Goal: Browse casually

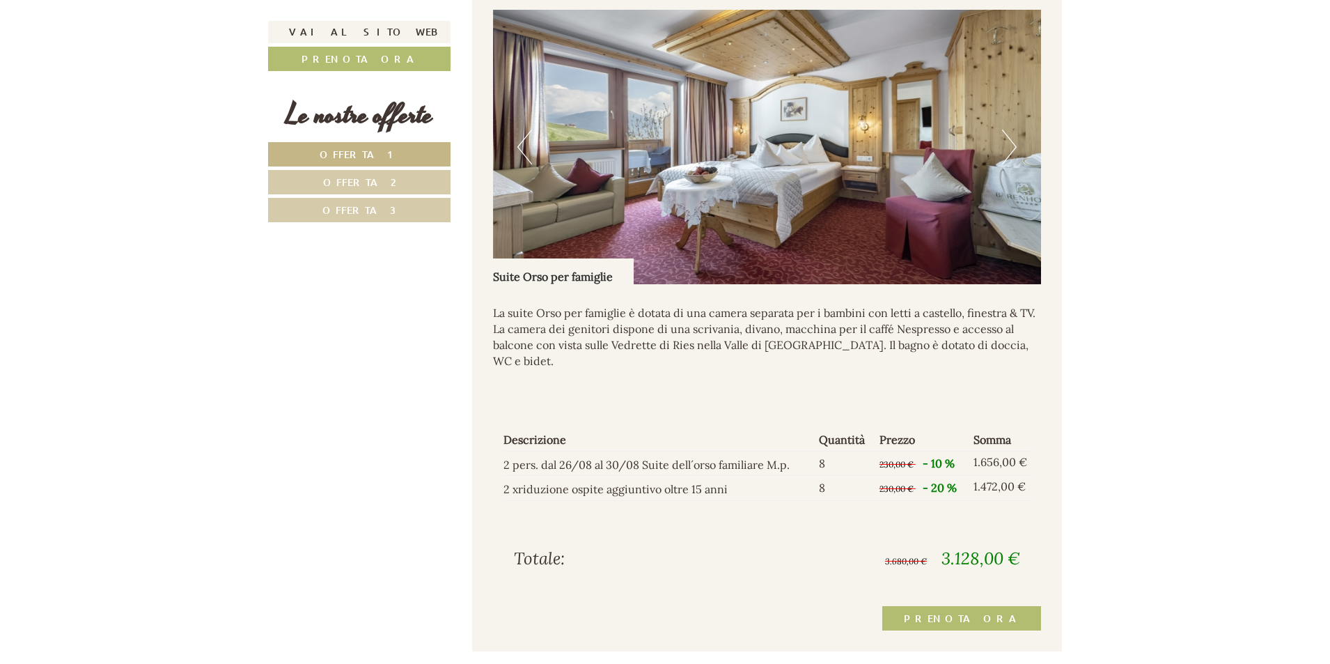
scroll to position [1920, 0]
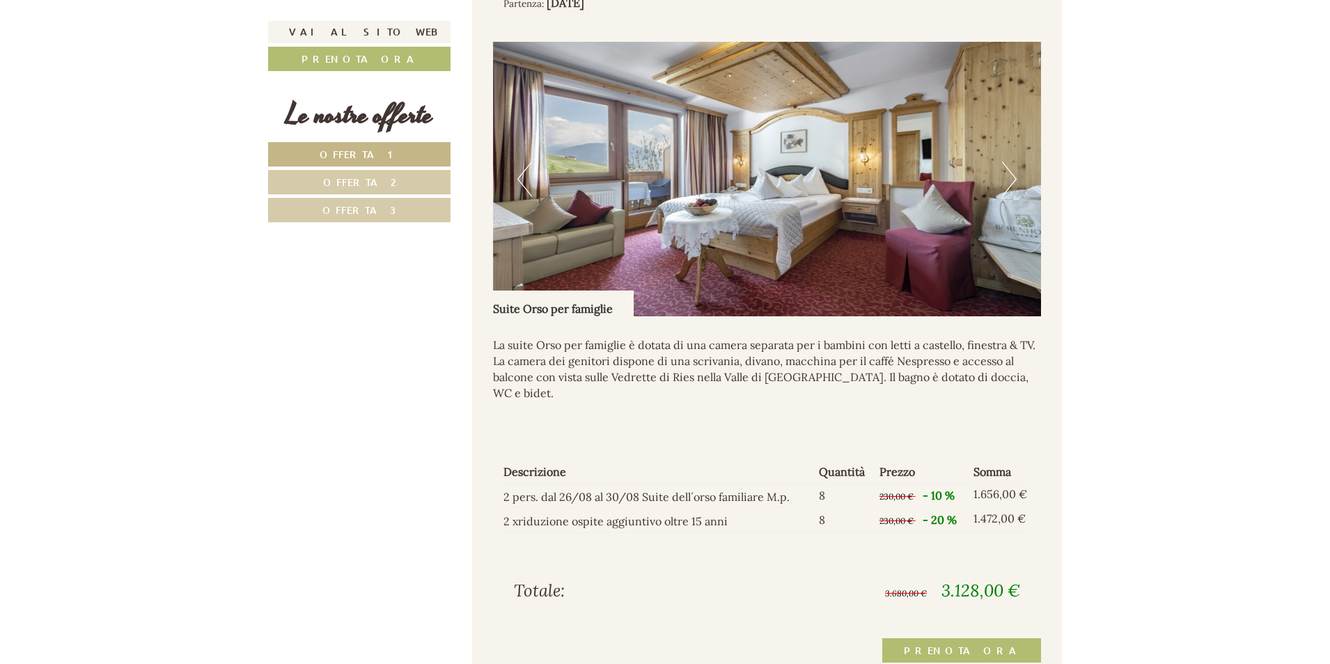
click at [1012, 185] on button "Next" at bounding box center [1009, 179] width 15 height 35
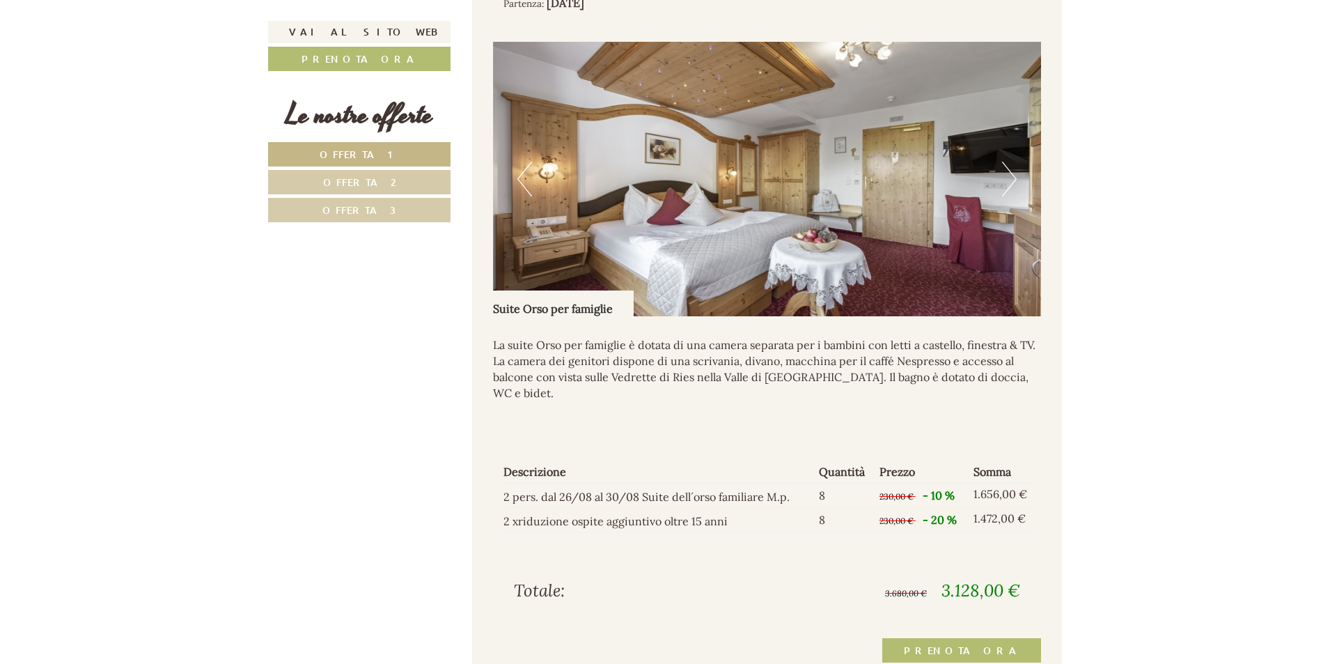
click at [1013, 177] on button "Next" at bounding box center [1009, 179] width 15 height 35
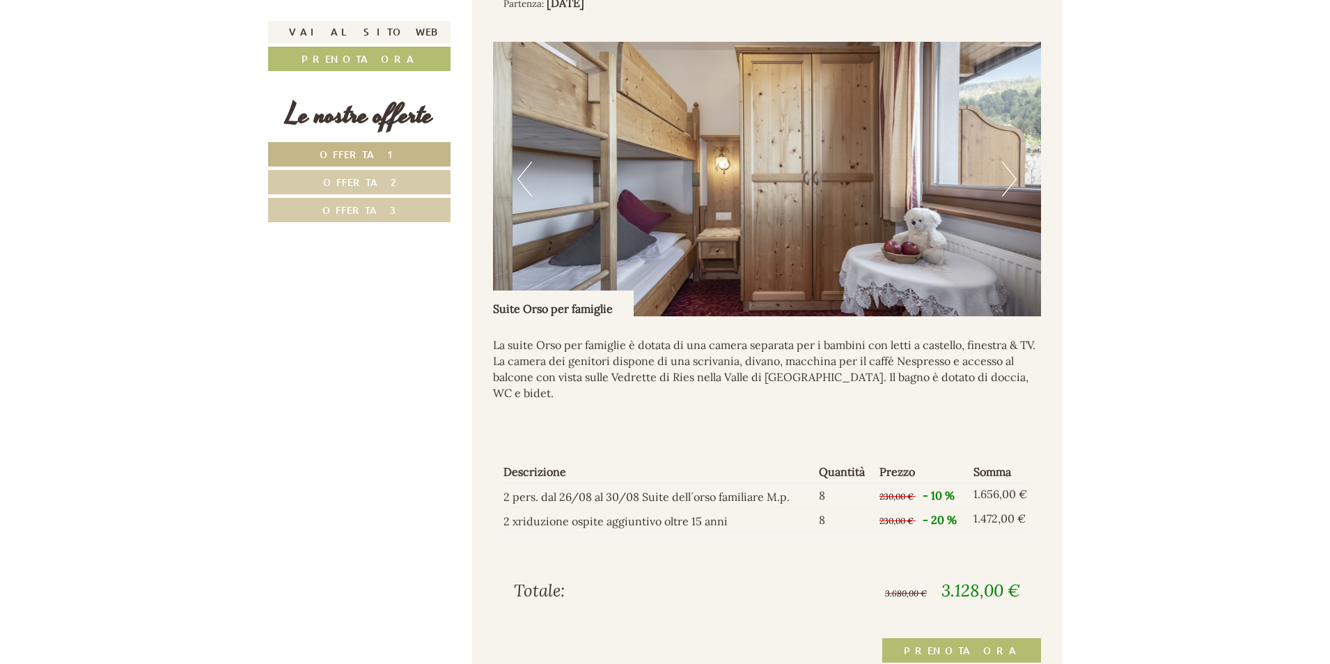
click at [1013, 177] on button "Next" at bounding box center [1009, 179] width 15 height 35
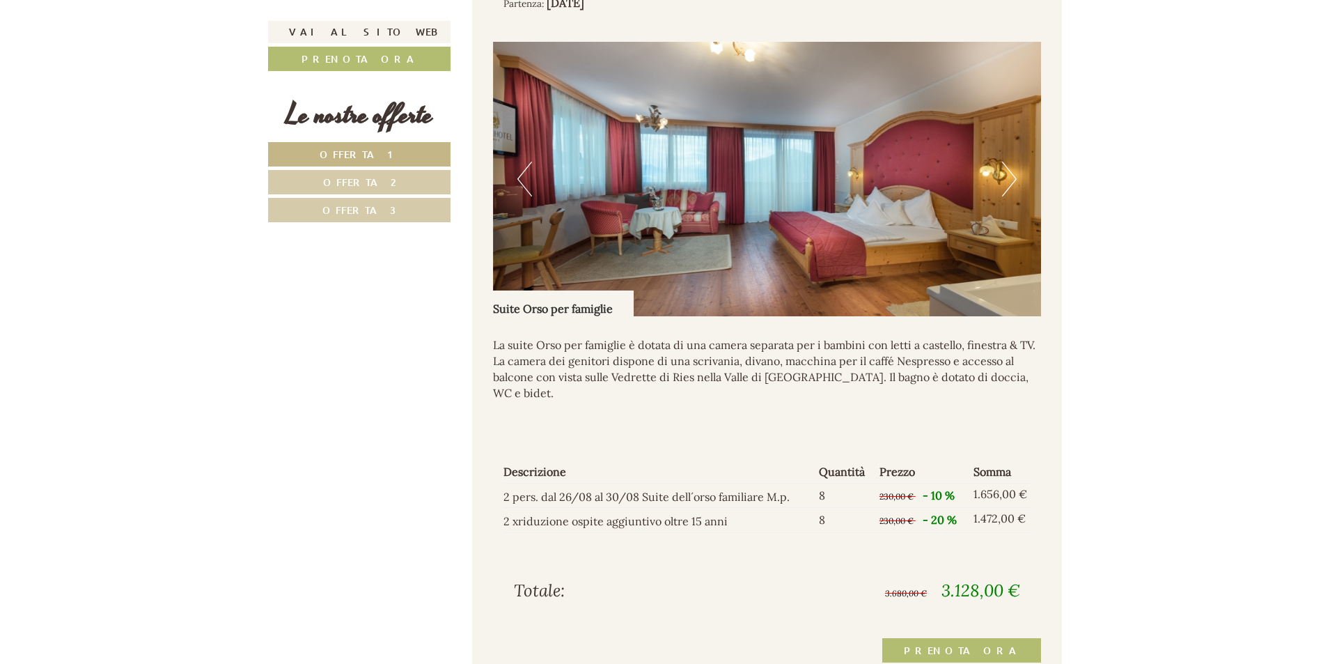
click at [1013, 177] on button "Next" at bounding box center [1009, 179] width 15 height 35
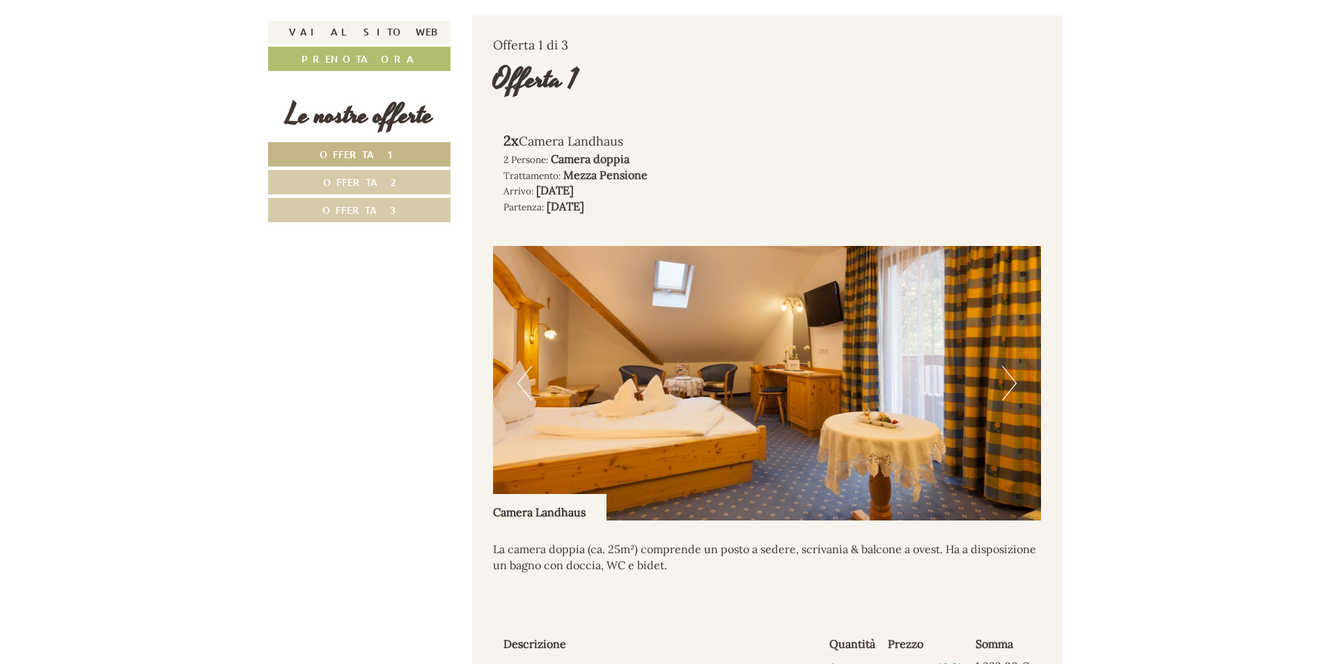
scroll to position [859, 0]
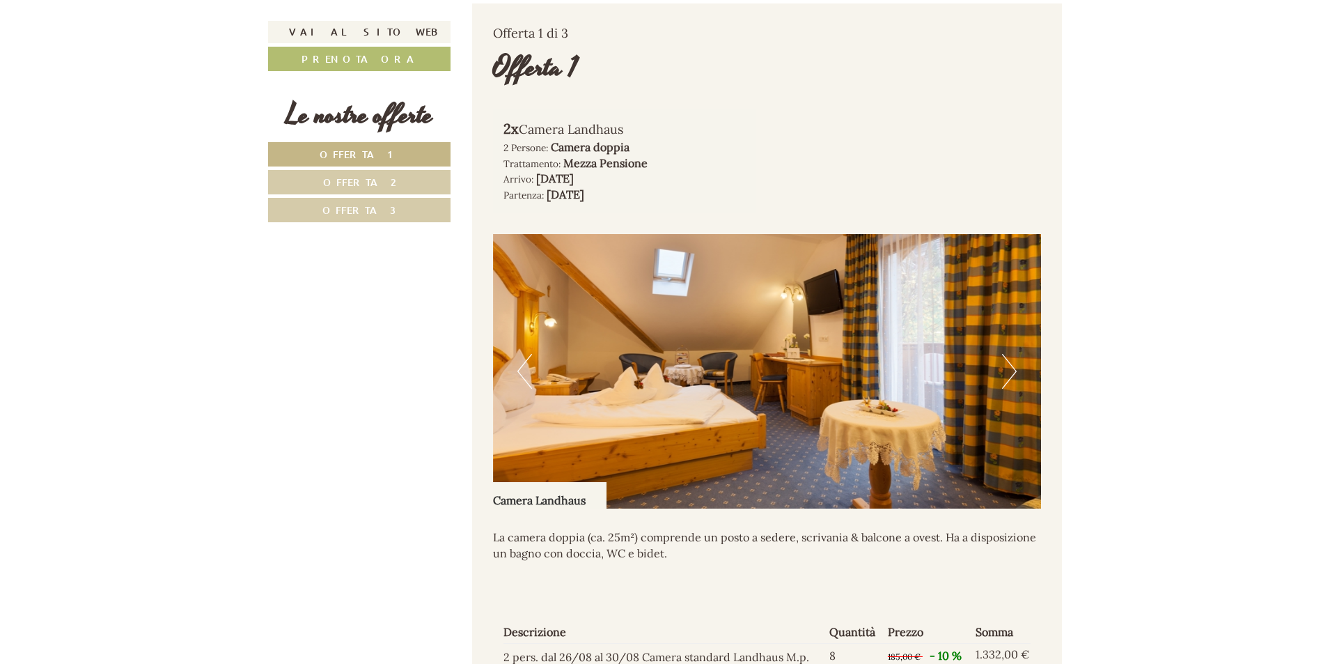
click at [1004, 364] on button "Next" at bounding box center [1009, 371] width 15 height 35
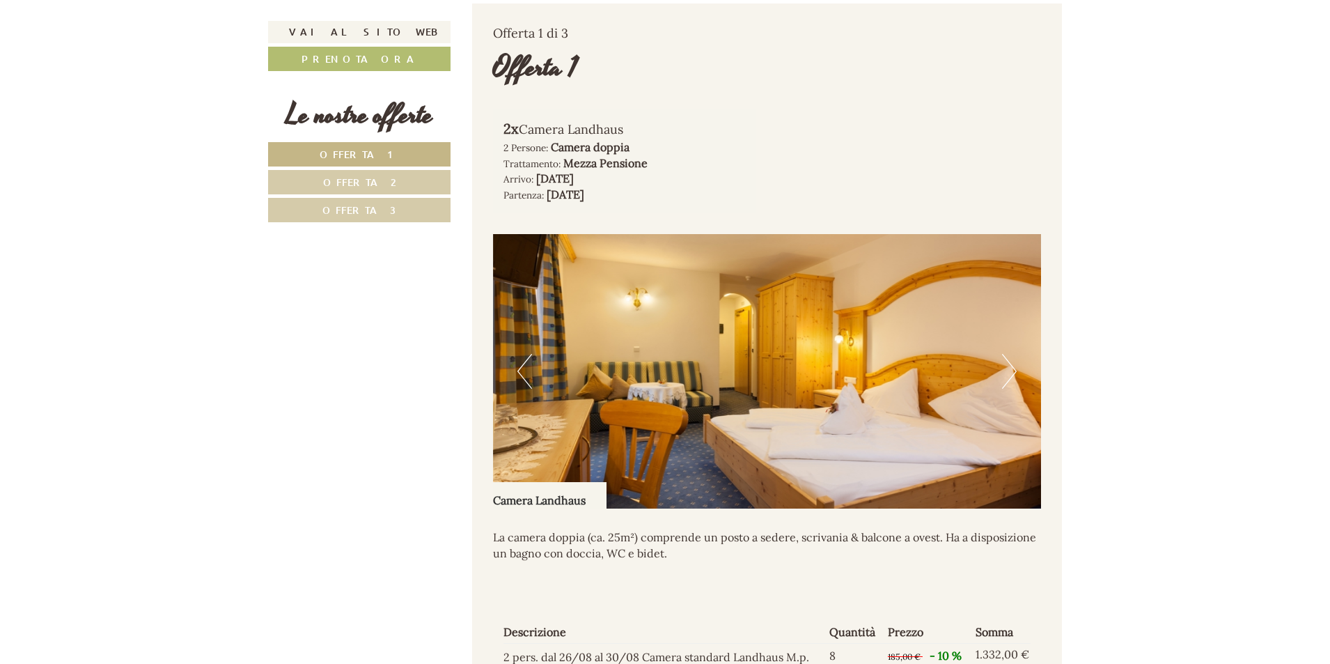
click at [1008, 366] on button "Next" at bounding box center [1009, 371] width 15 height 35
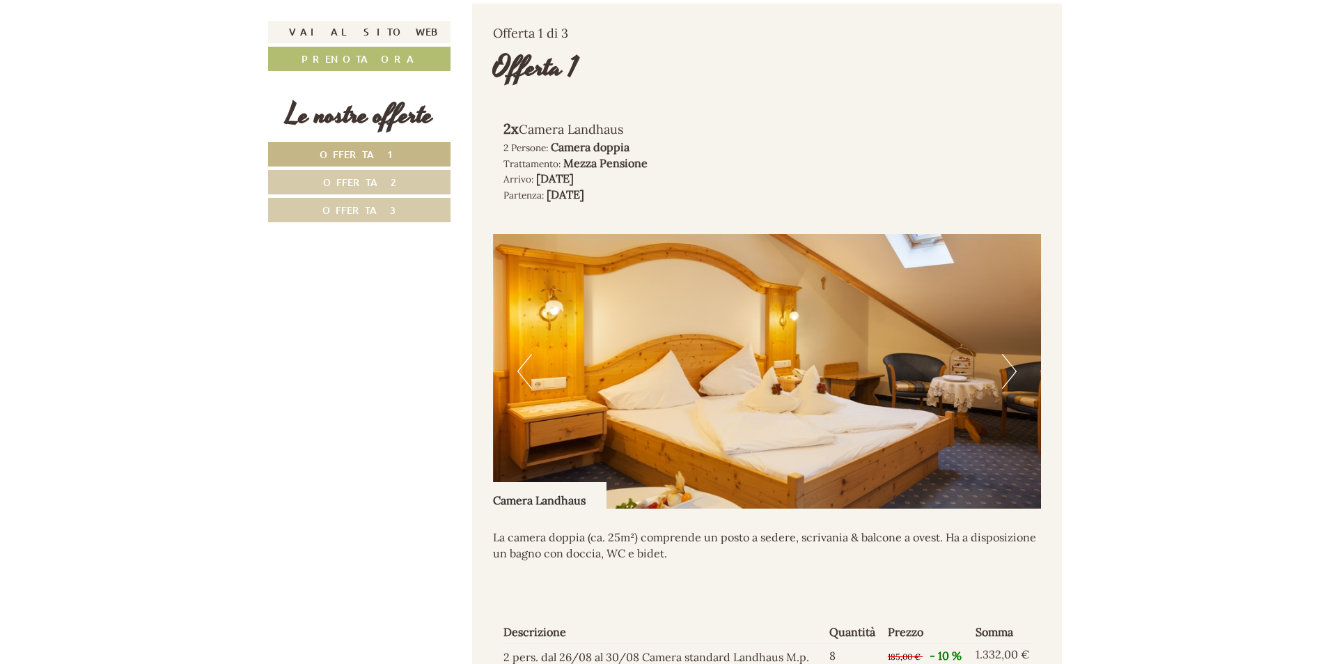
click at [1008, 365] on button "Next" at bounding box center [1009, 371] width 15 height 35
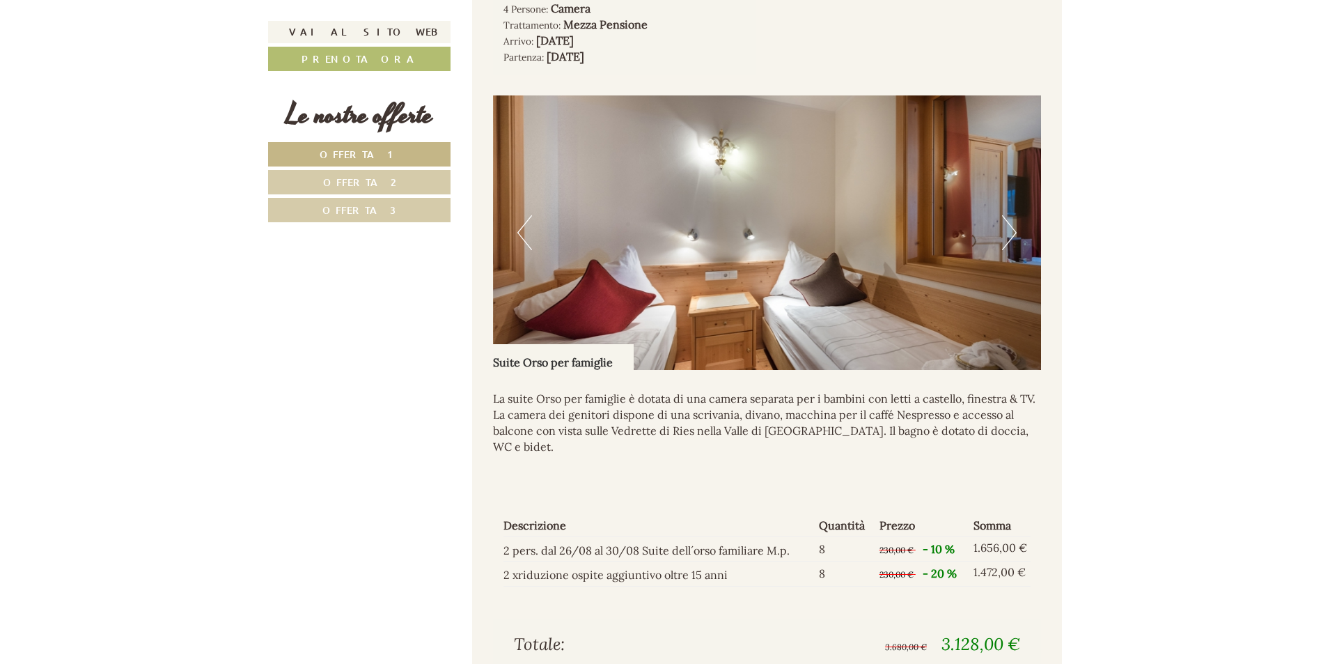
scroll to position [1877, 0]
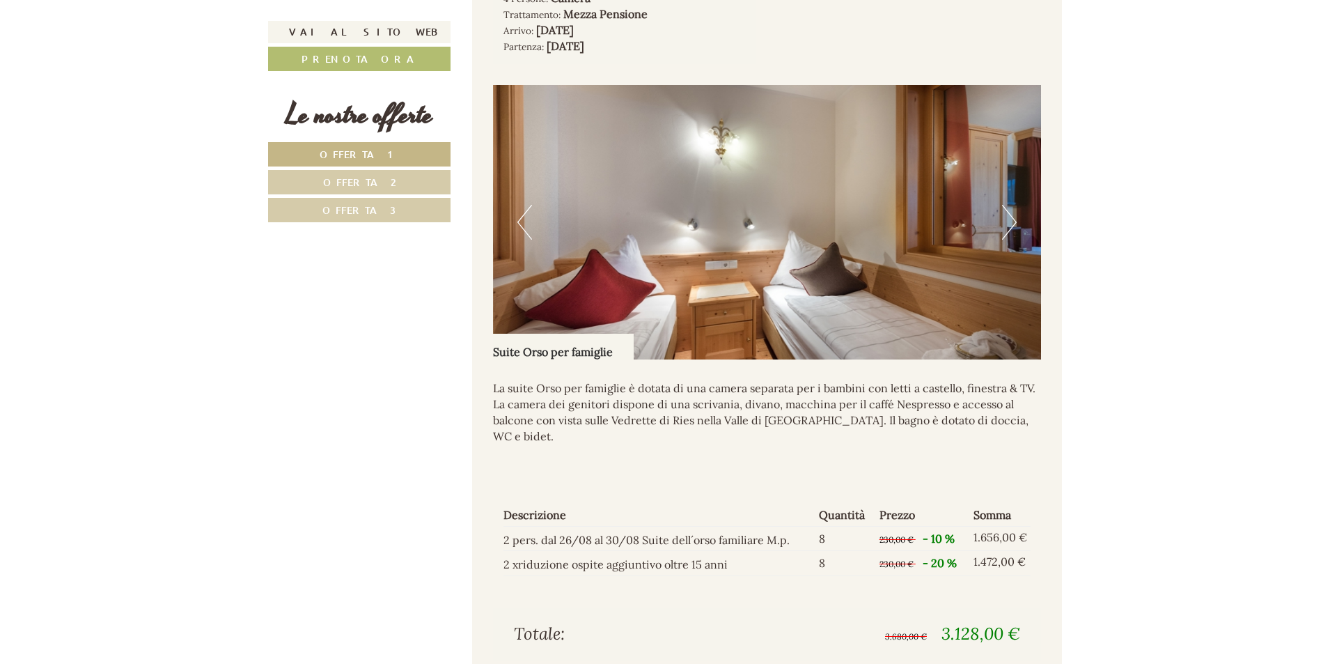
click at [1011, 224] on button "Next" at bounding box center [1009, 222] width 15 height 35
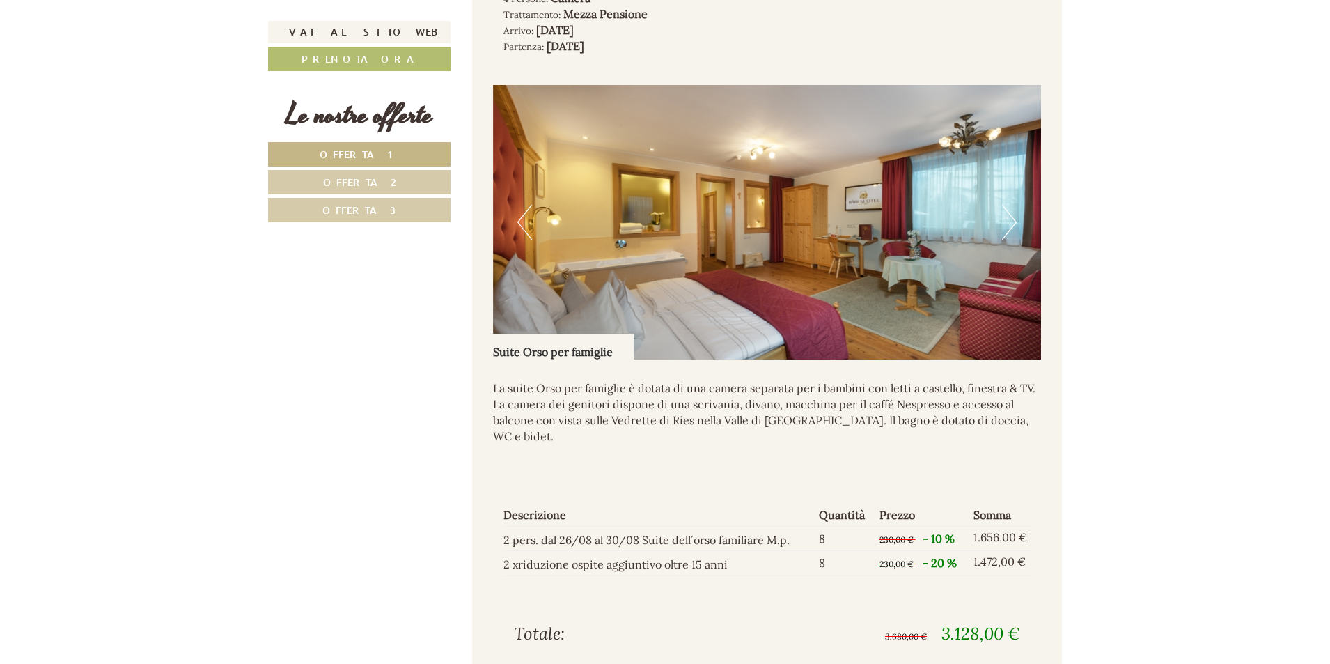
click at [1008, 225] on button "Next" at bounding box center [1009, 222] width 15 height 35
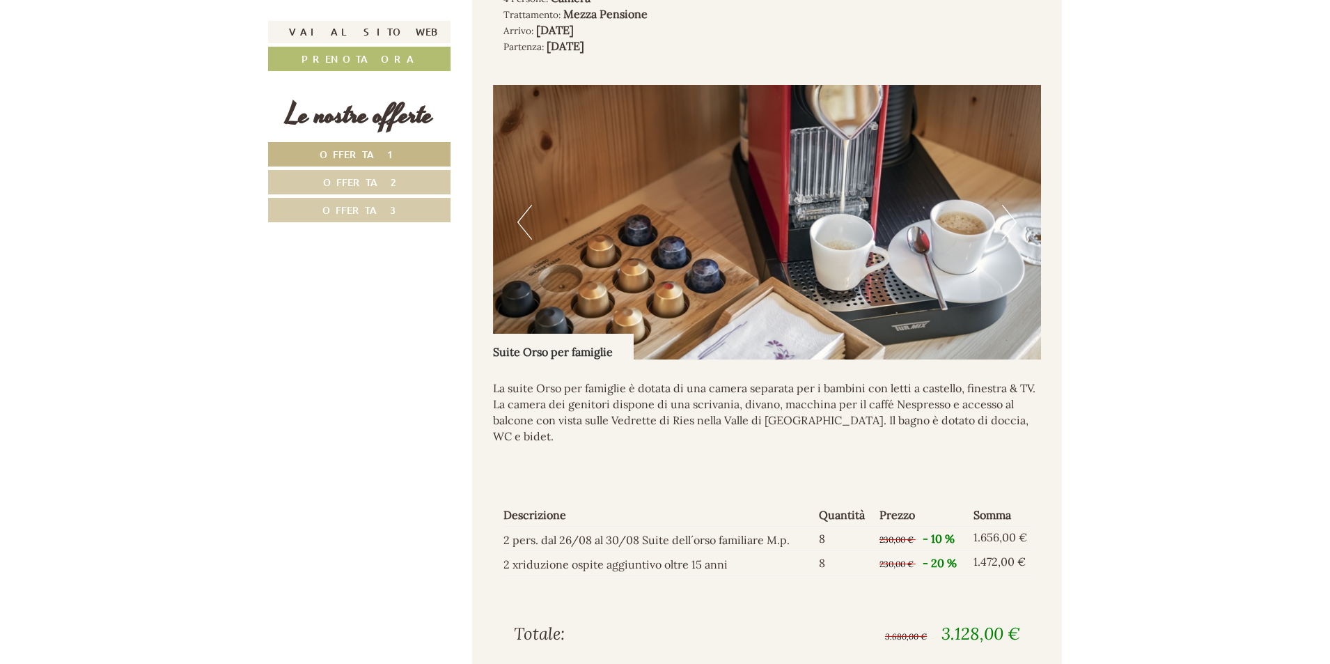
click at [1008, 225] on button "Next" at bounding box center [1009, 222] width 15 height 35
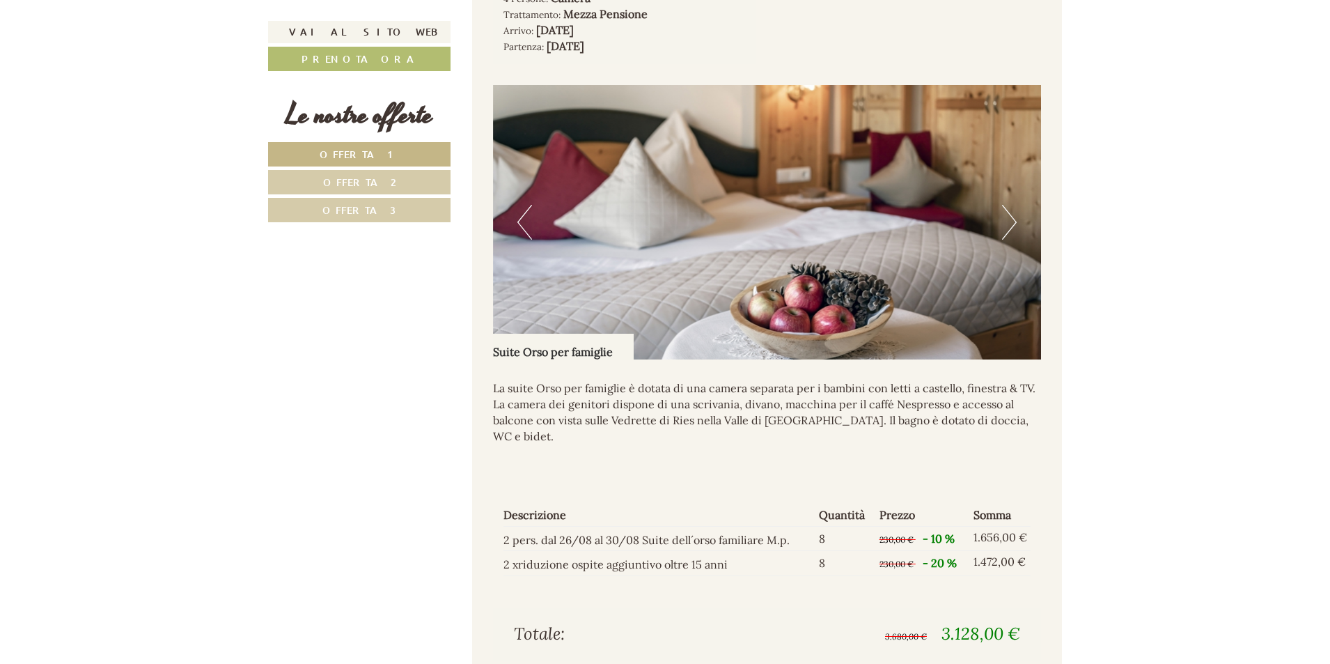
click at [1008, 225] on button "Next" at bounding box center [1009, 222] width 15 height 35
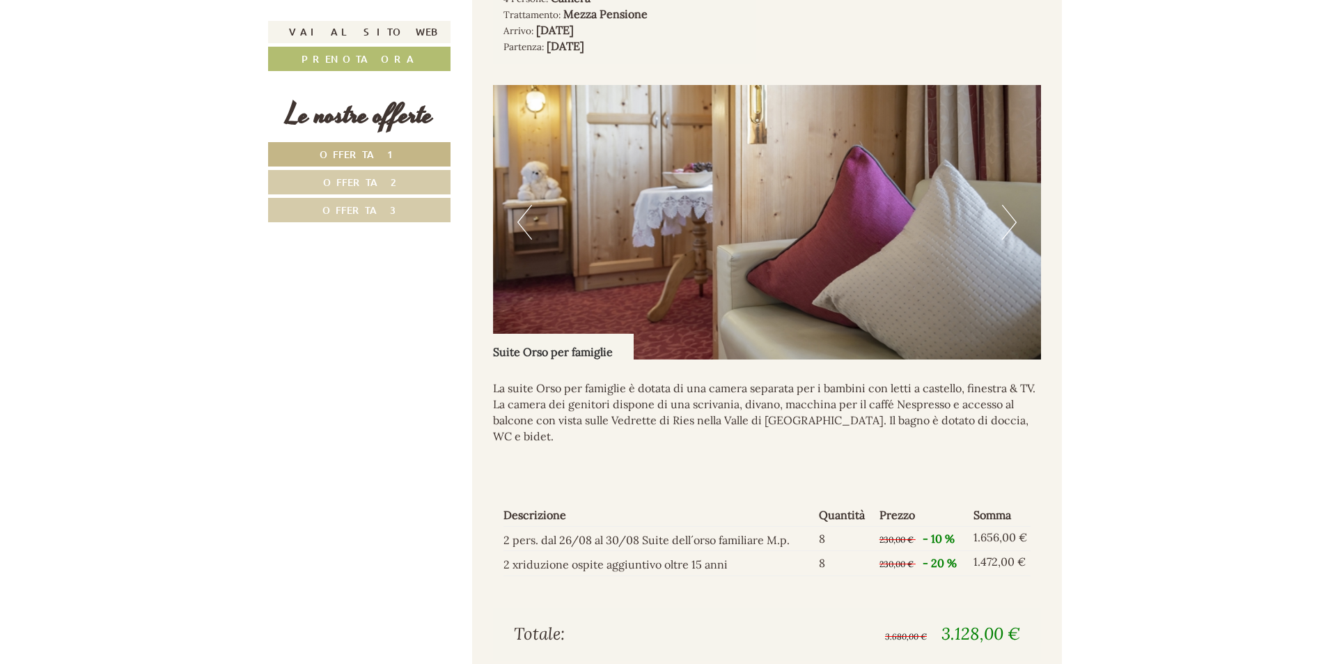
click at [1008, 225] on button "Next" at bounding box center [1009, 222] width 15 height 35
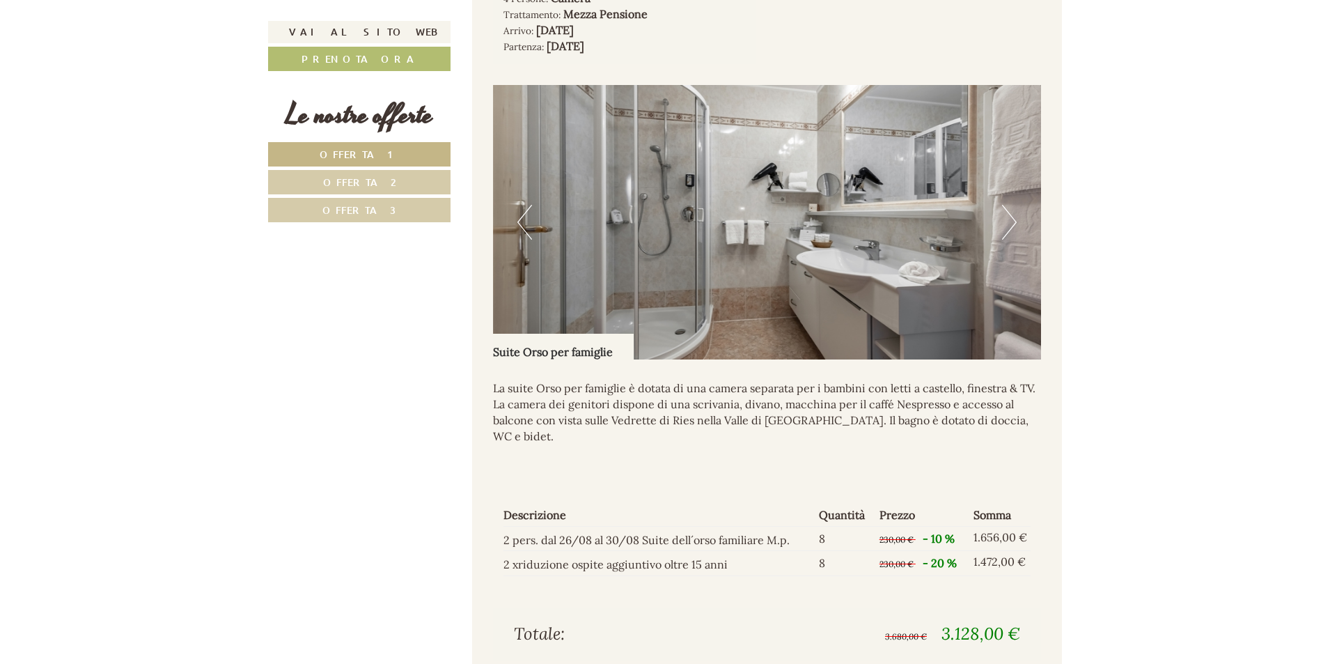
click at [1008, 225] on button "Next" at bounding box center [1009, 222] width 15 height 35
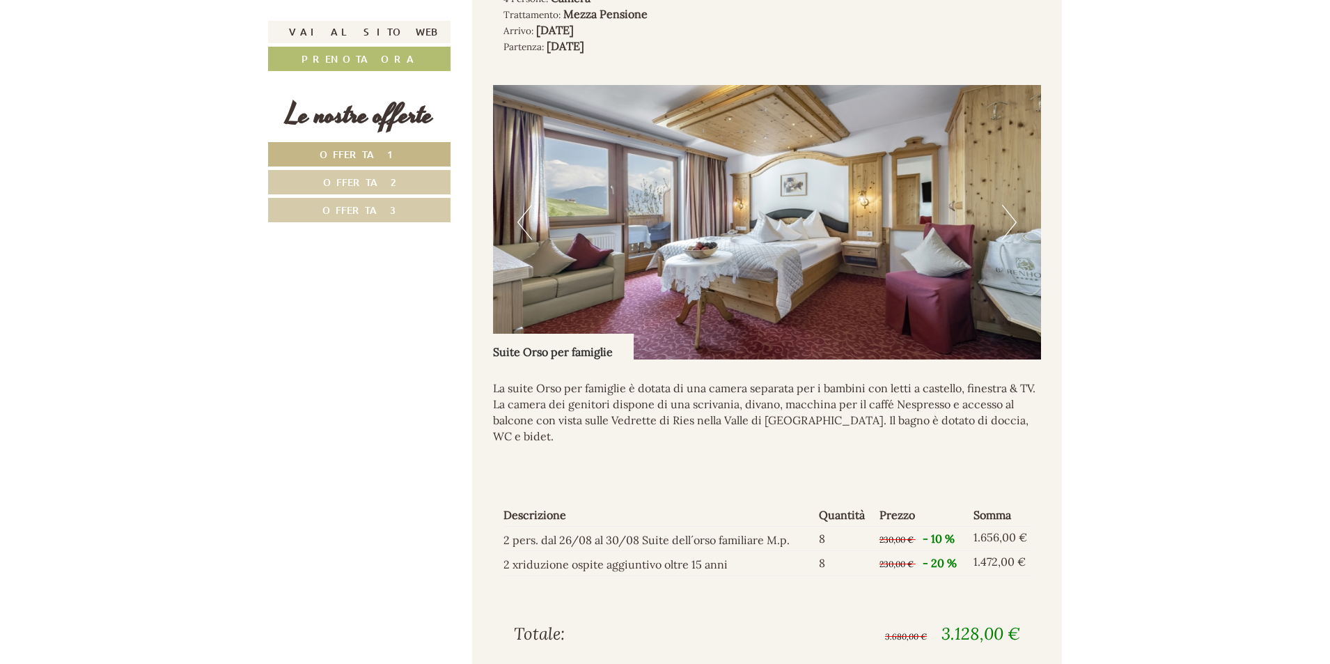
click at [1008, 225] on button "Next" at bounding box center [1009, 222] width 15 height 35
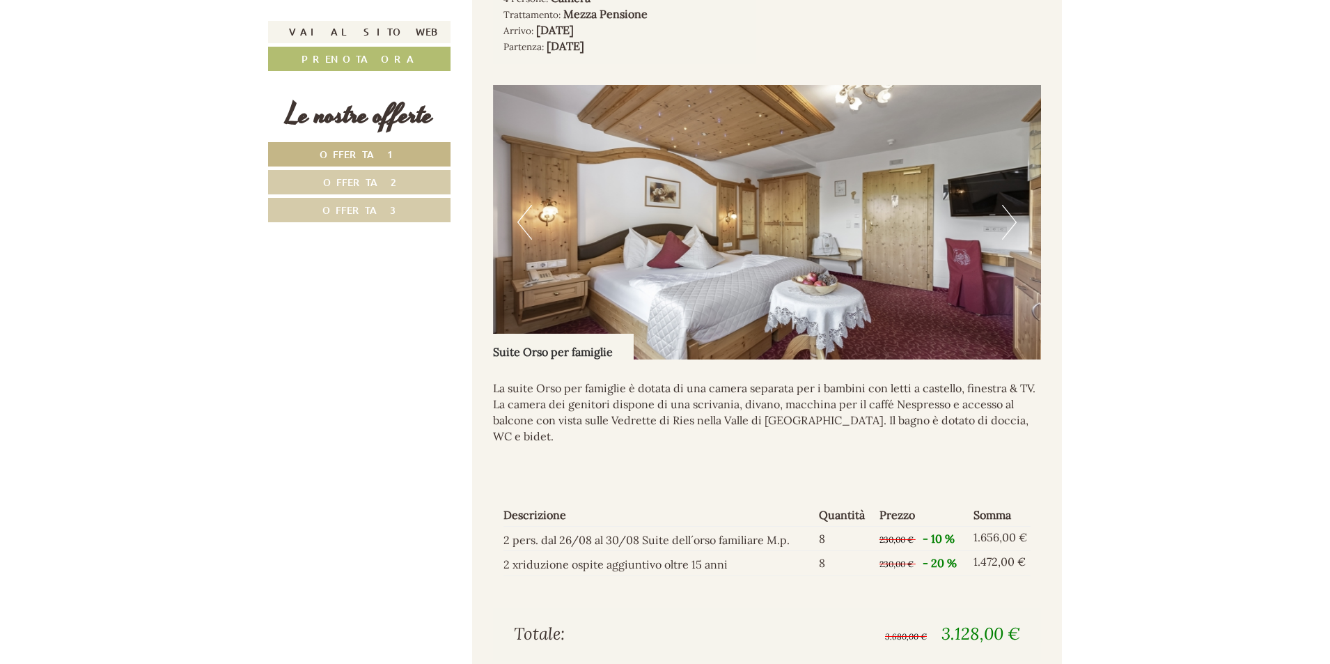
click at [1008, 225] on button "Next" at bounding box center [1009, 222] width 15 height 35
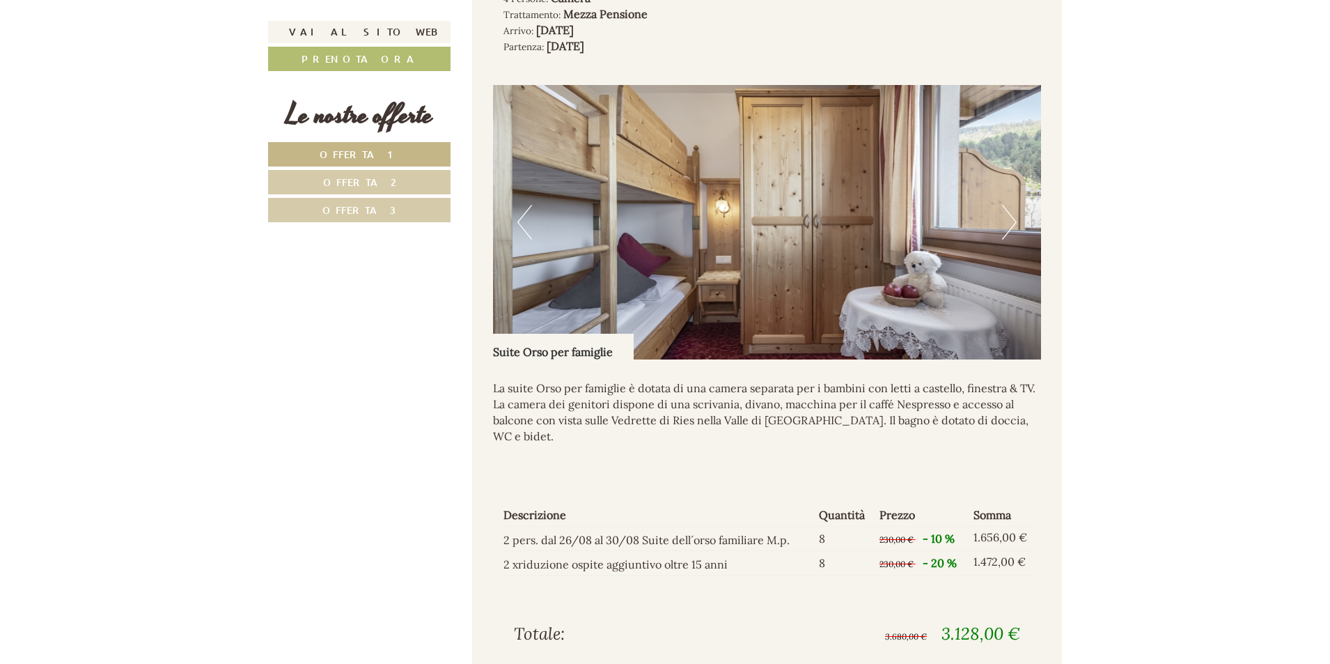
click at [1008, 225] on button "Next" at bounding box center [1009, 222] width 15 height 35
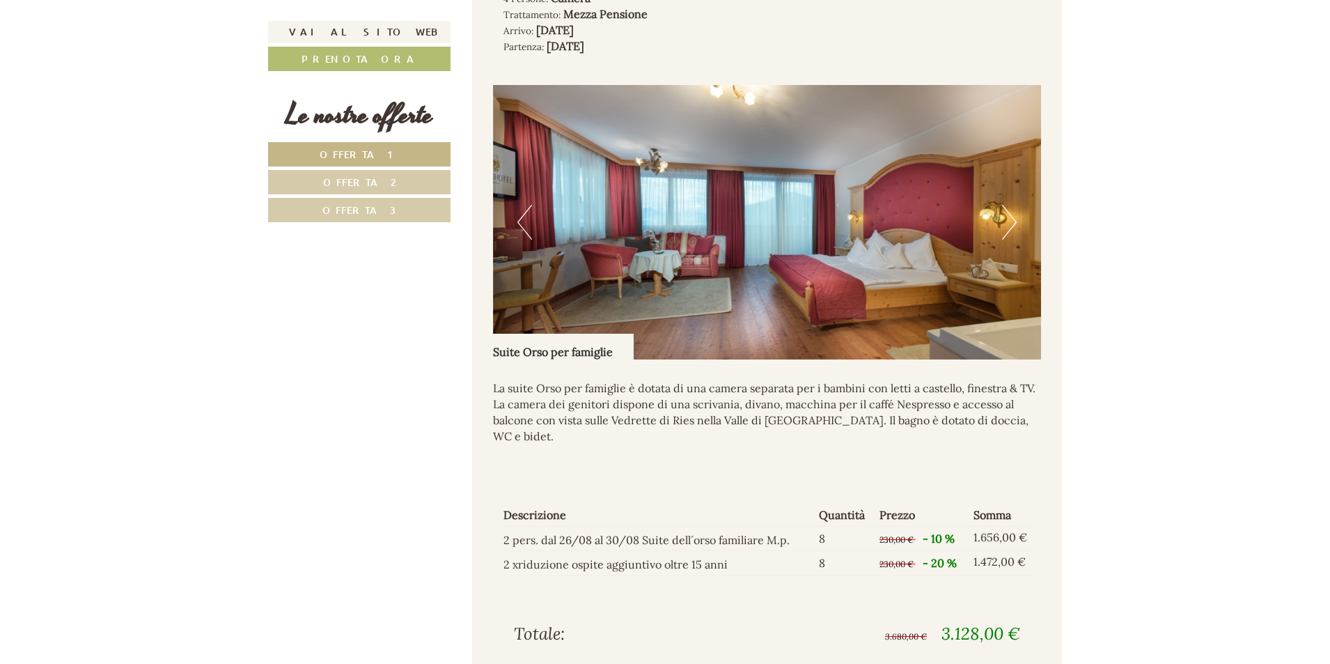
click at [1008, 225] on button "Next" at bounding box center [1009, 222] width 15 height 35
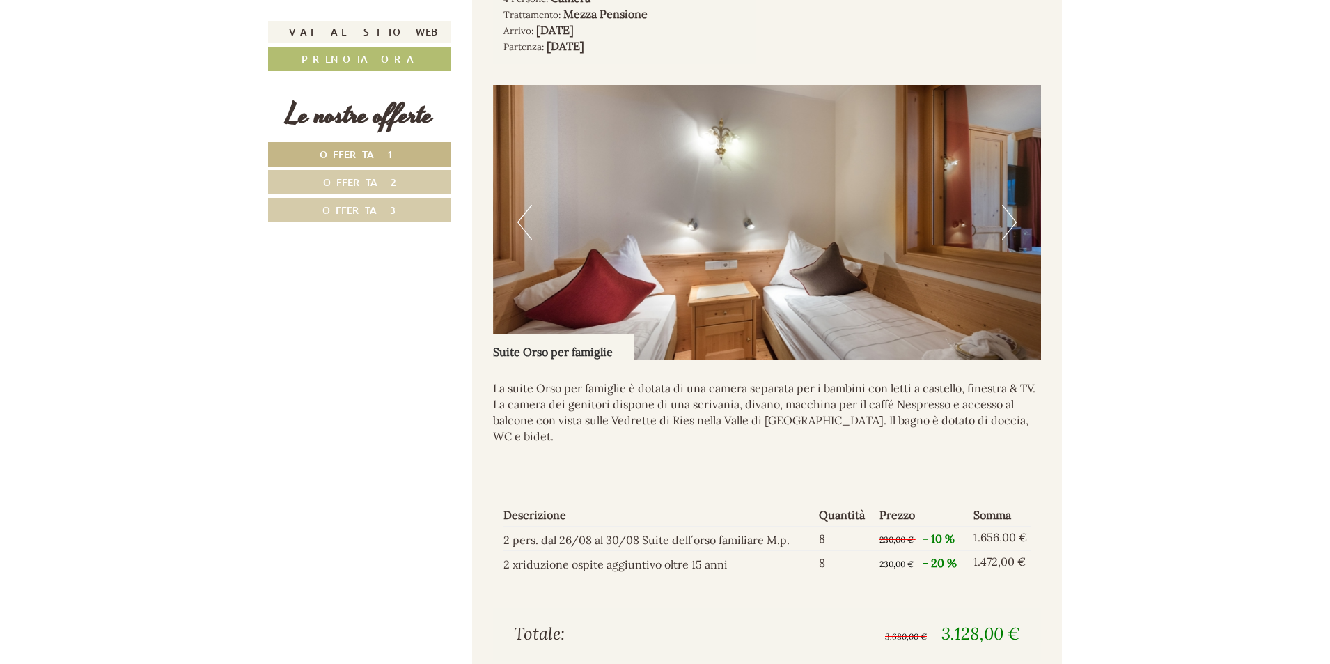
drag, startPoint x: 749, startPoint y: 291, endPoint x: 749, endPoint y: 274, distance: 17.4
click at [749, 274] on img at bounding box center [767, 222] width 549 height 274
click at [1015, 221] on button "Next" at bounding box center [1009, 222] width 15 height 35
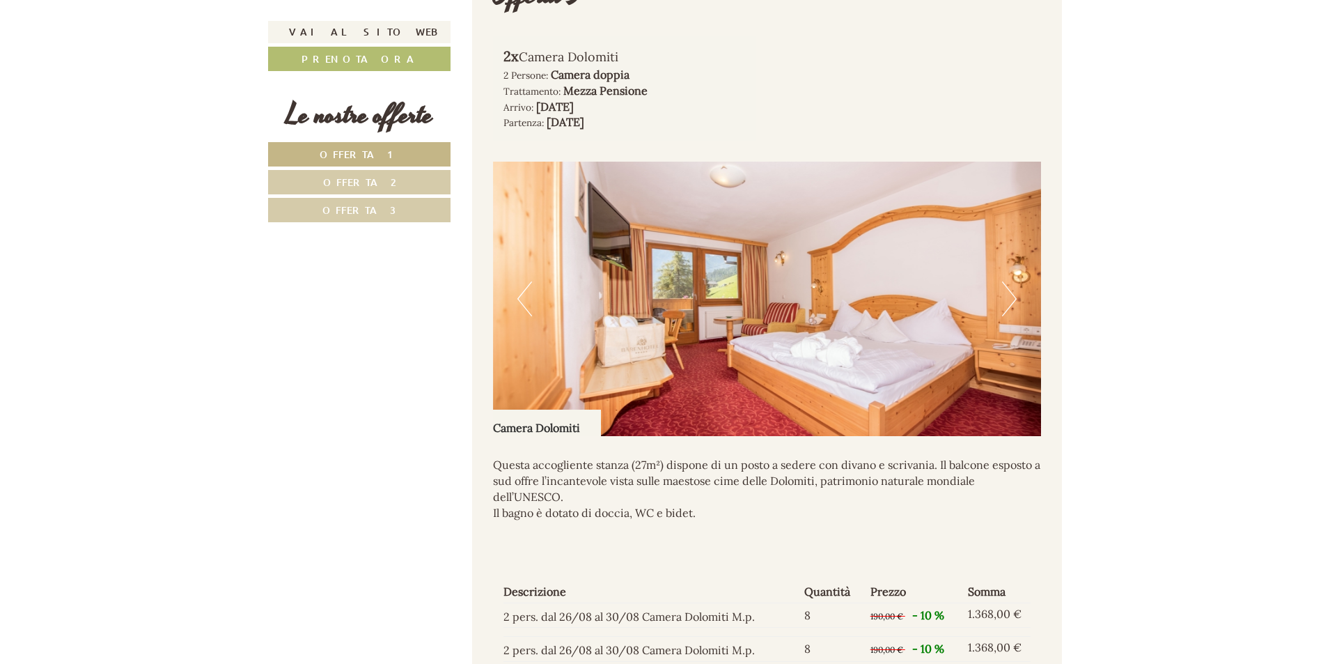
scroll to position [2703, 0]
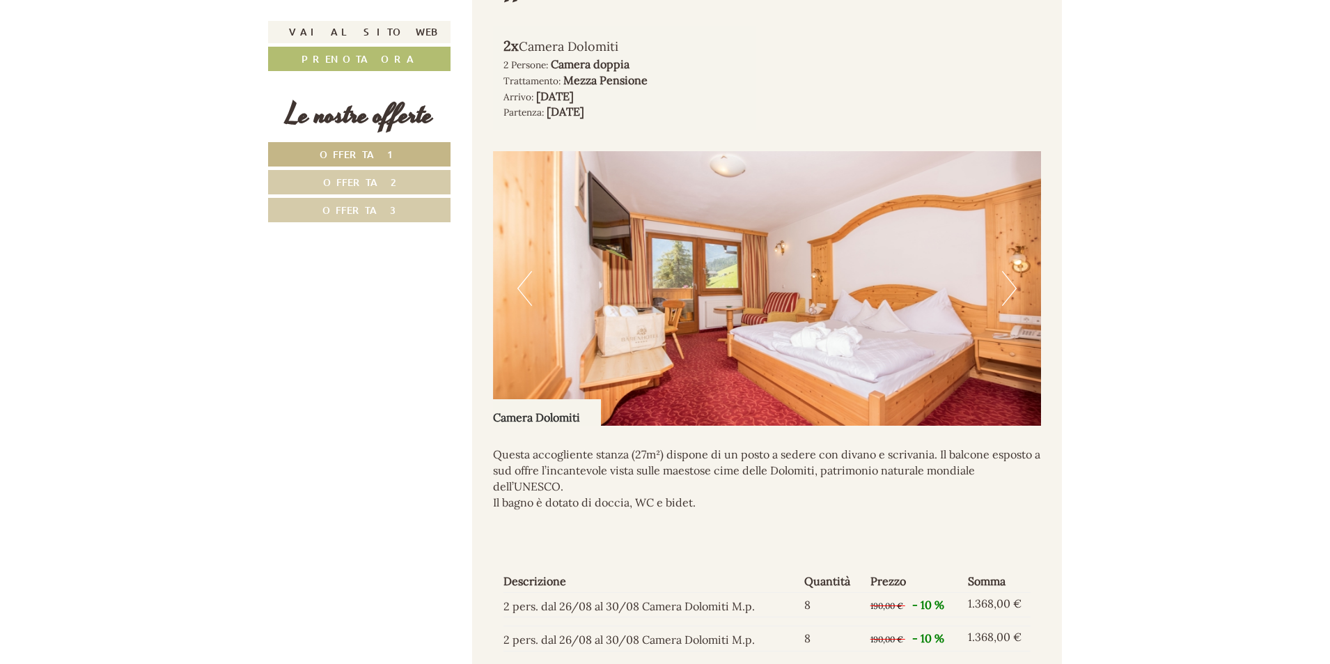
click at [1014, 281] on button "Next" at bounding box center [1009, 288] width 15 height 35
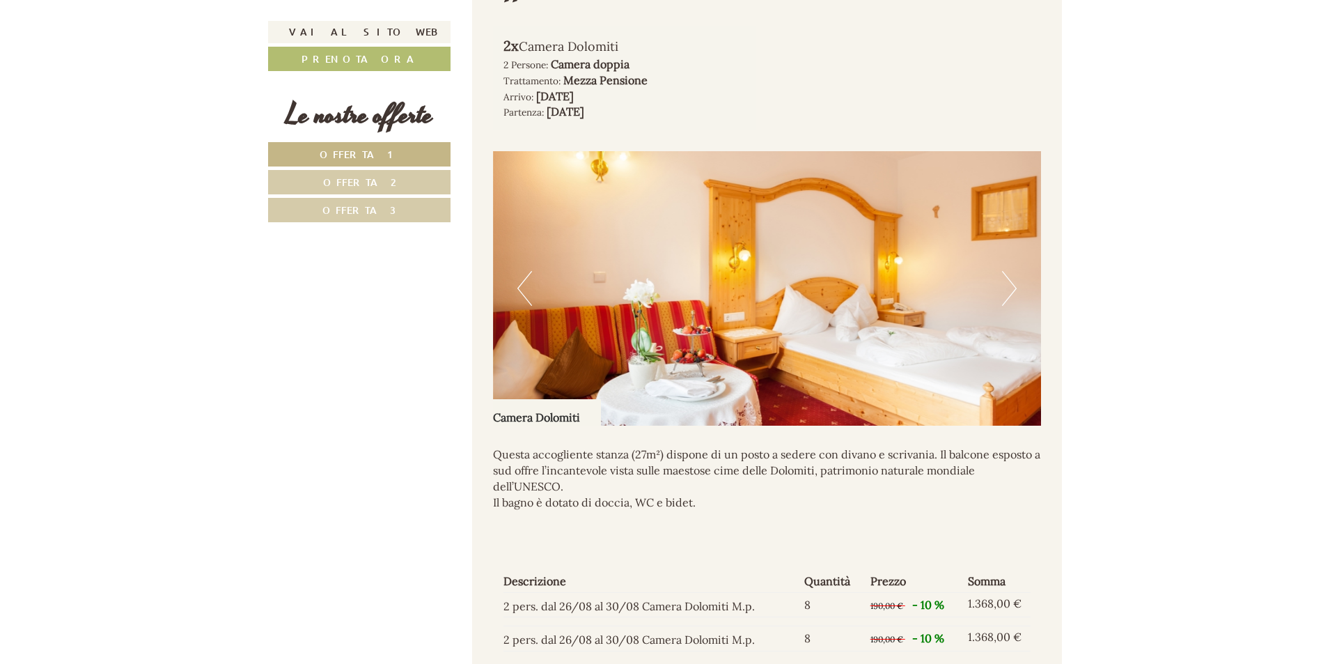
click at [1011, 271] on button "Next" at bounding box center [1009, 288] width 15 height 35
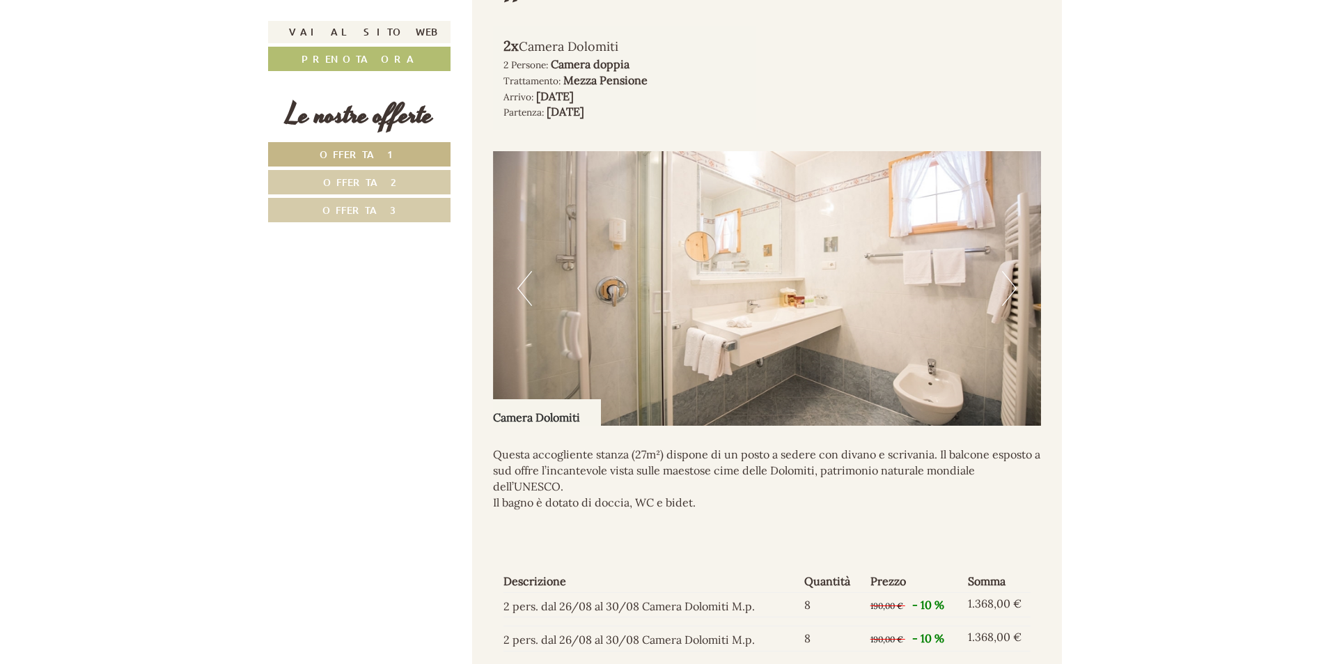
click at [1011, 271] on button "Next" at bounding box center [1009, 288] width 15 height 35
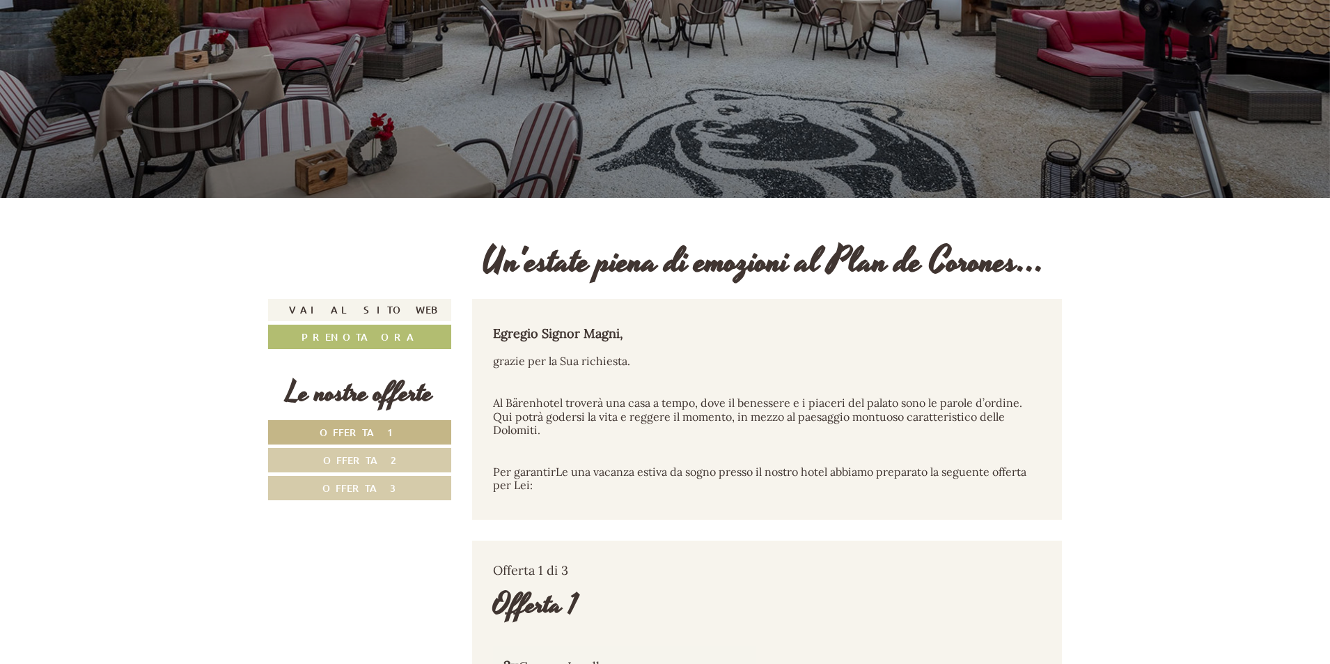
scroll to position [0, 0]
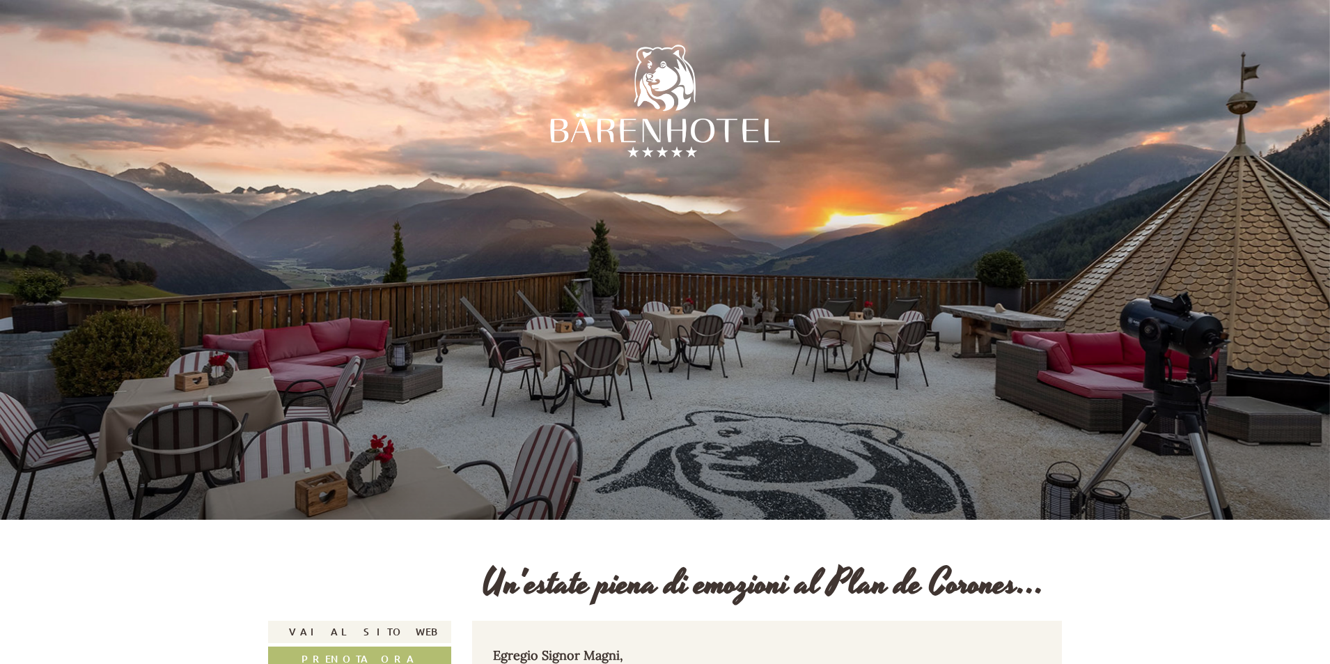
click at [731, 127] on div at bounding box center [665, 105] width 230 height 230
